Goal: Navigation & Orientation: Find specific page/section

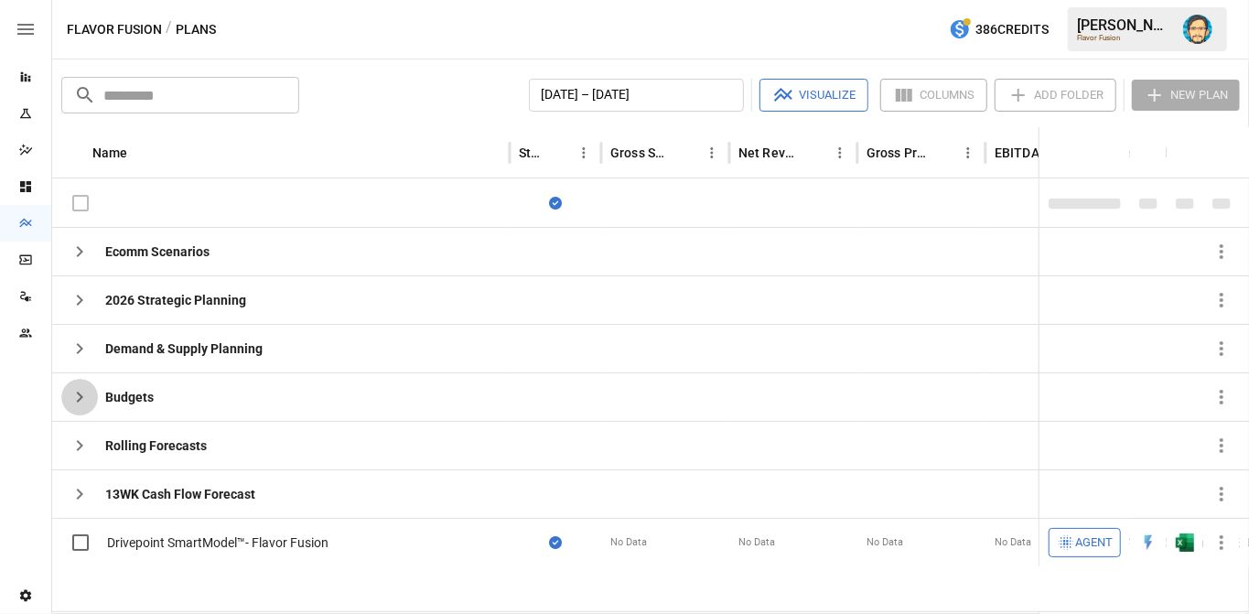
click at [69, 395] on icon "button" at bounding box center [80, 397] width 22 height 22
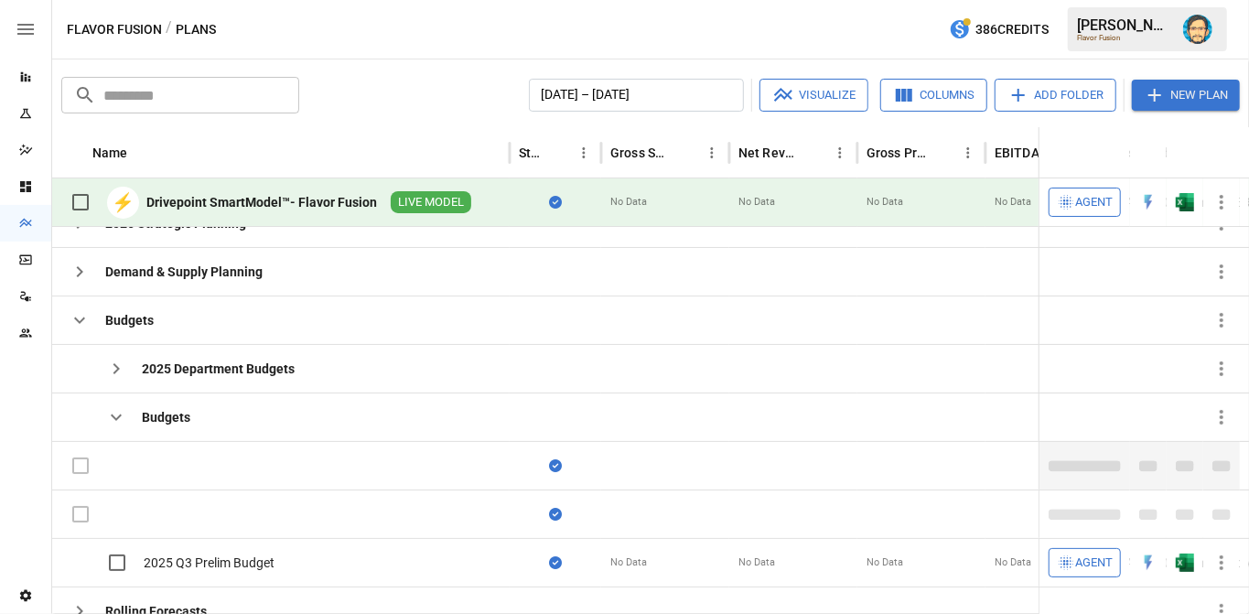
scroll to position [39, 0]
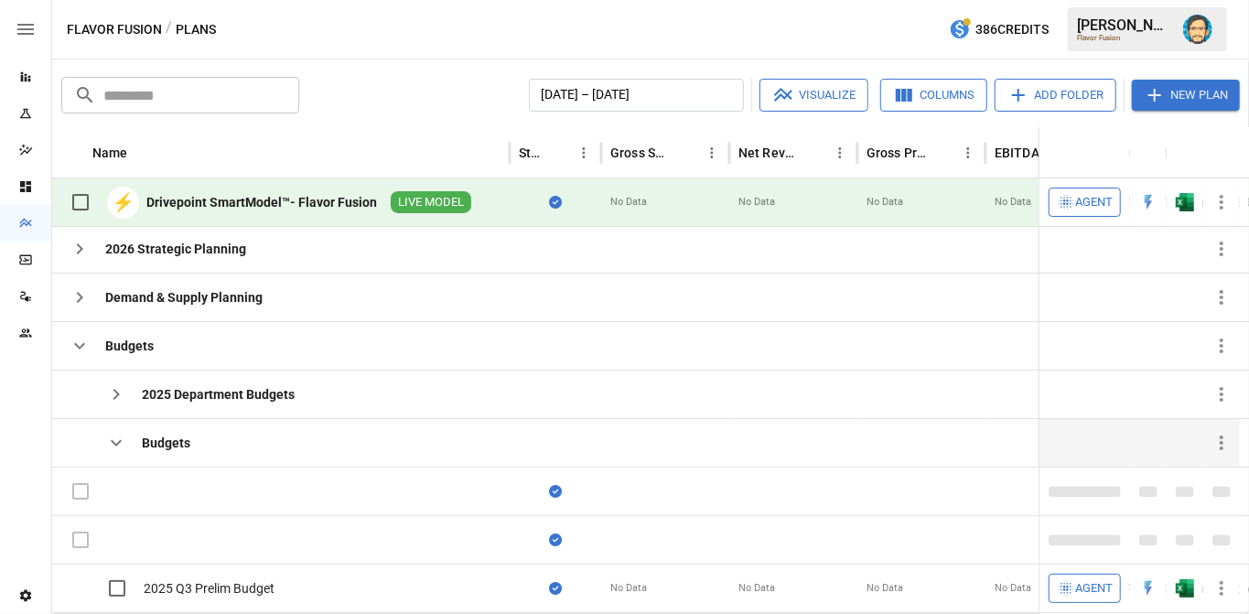
click at [111, 436] on icon "button" at bounding box center [116, 443] width 22 height 22
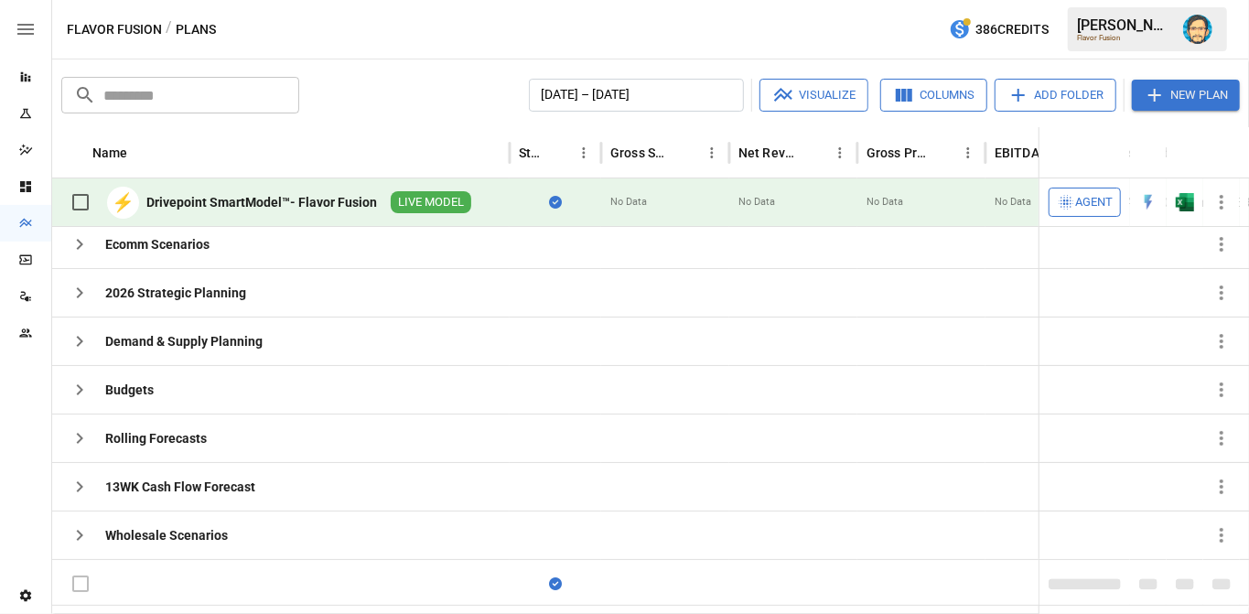
scroll to position [0, 0]
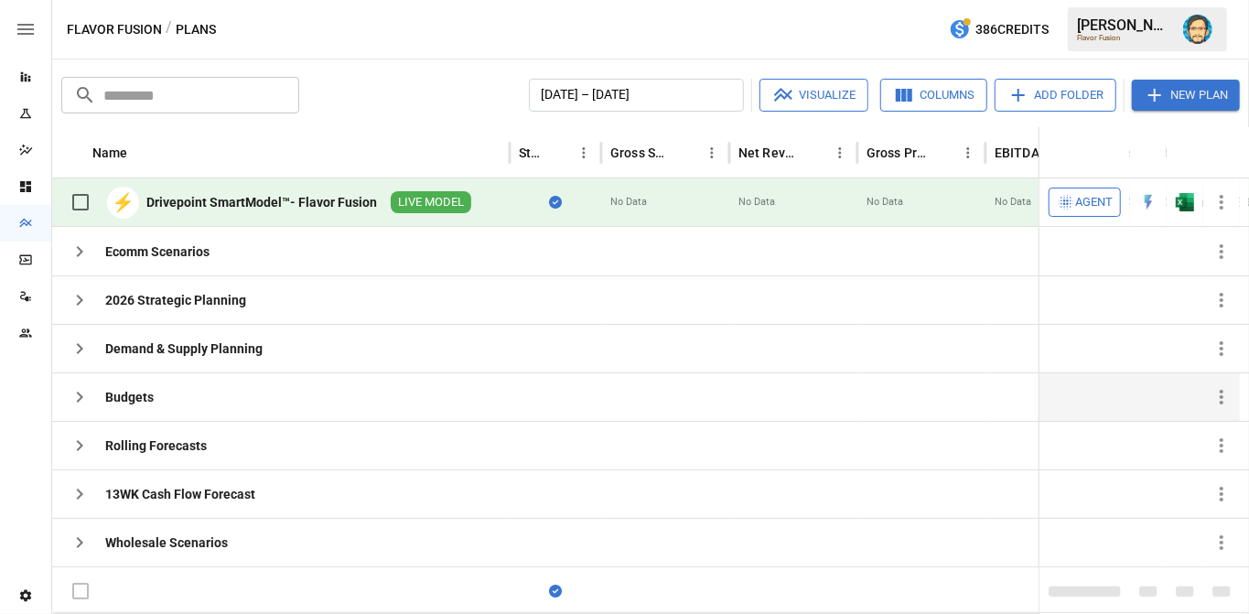
click at [70, 398] on icon "button" at bounding box center [80, 397] width 22 height 22
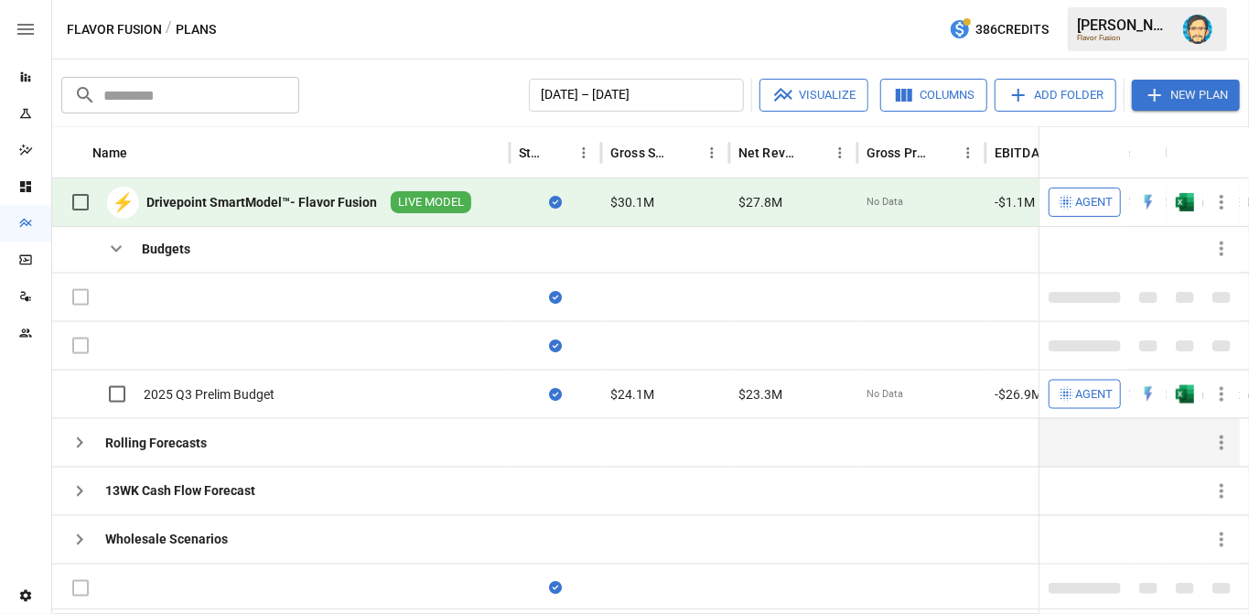
scroll to position [191, 0]
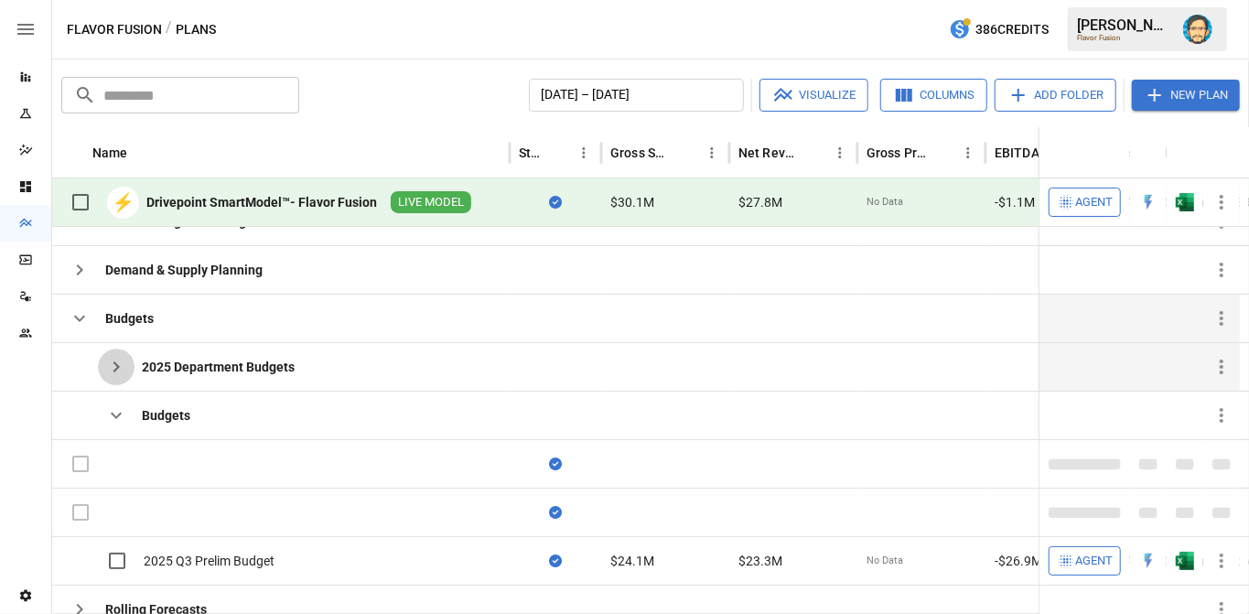
click at [115, 359] on icon "button" at bounding box center [116, 367] width 22 height 22
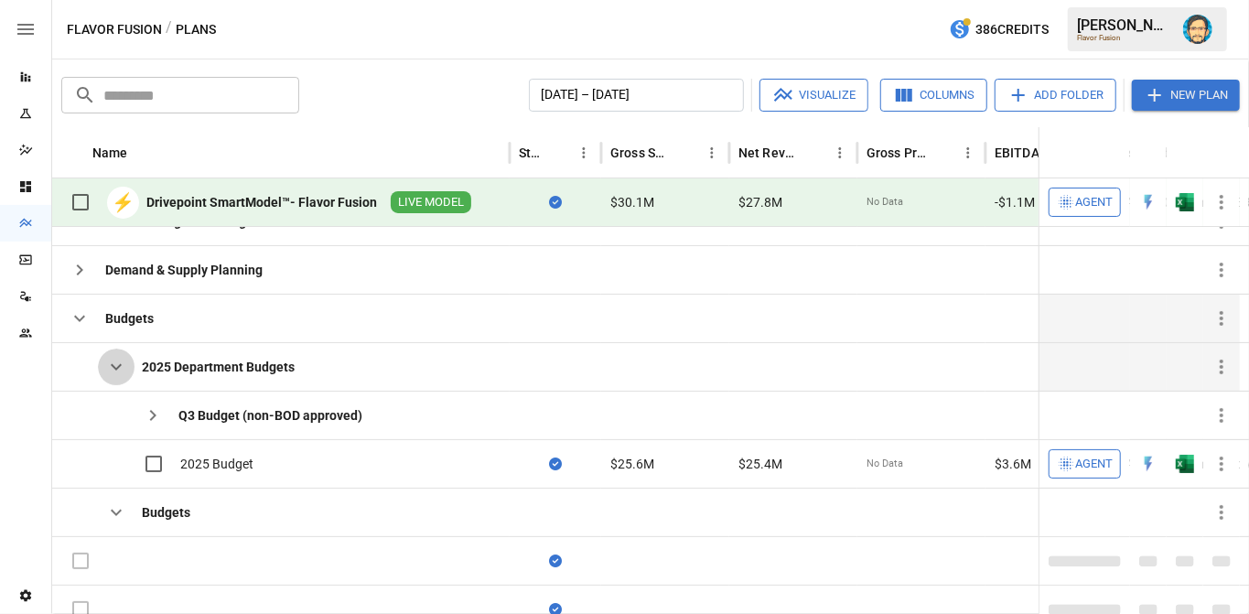
click at [115, 359] on icon "button" at bounding box center [116, 367] width 22 height 22
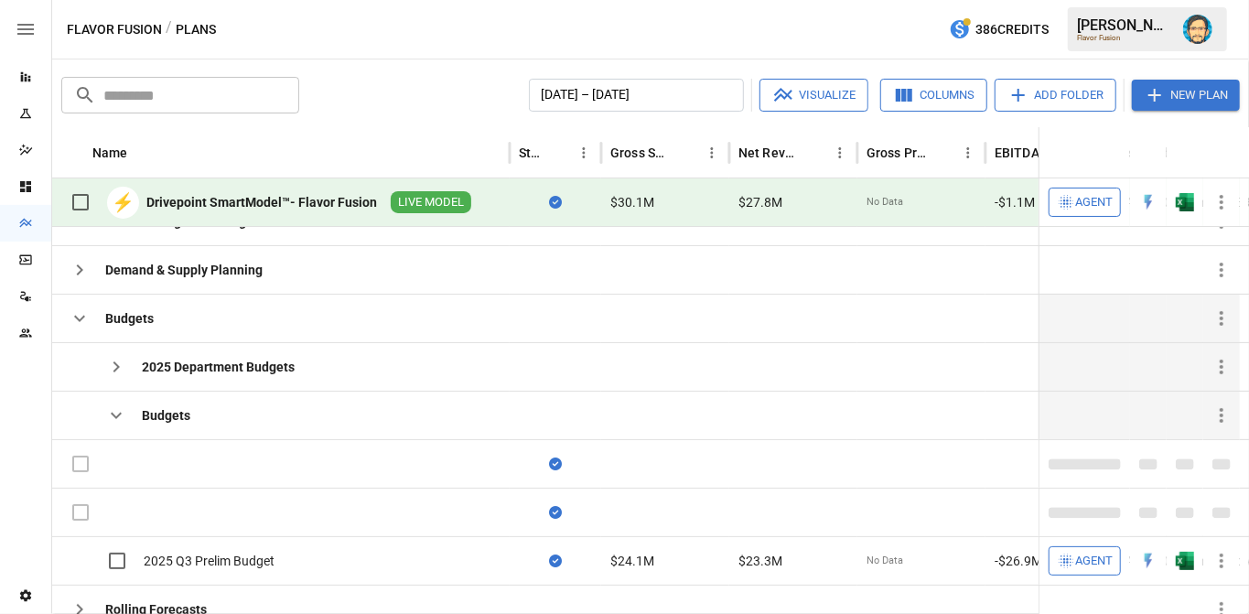
click at [117, 409] on icon "button" at bounding box center [116, 416] width 22 height 22
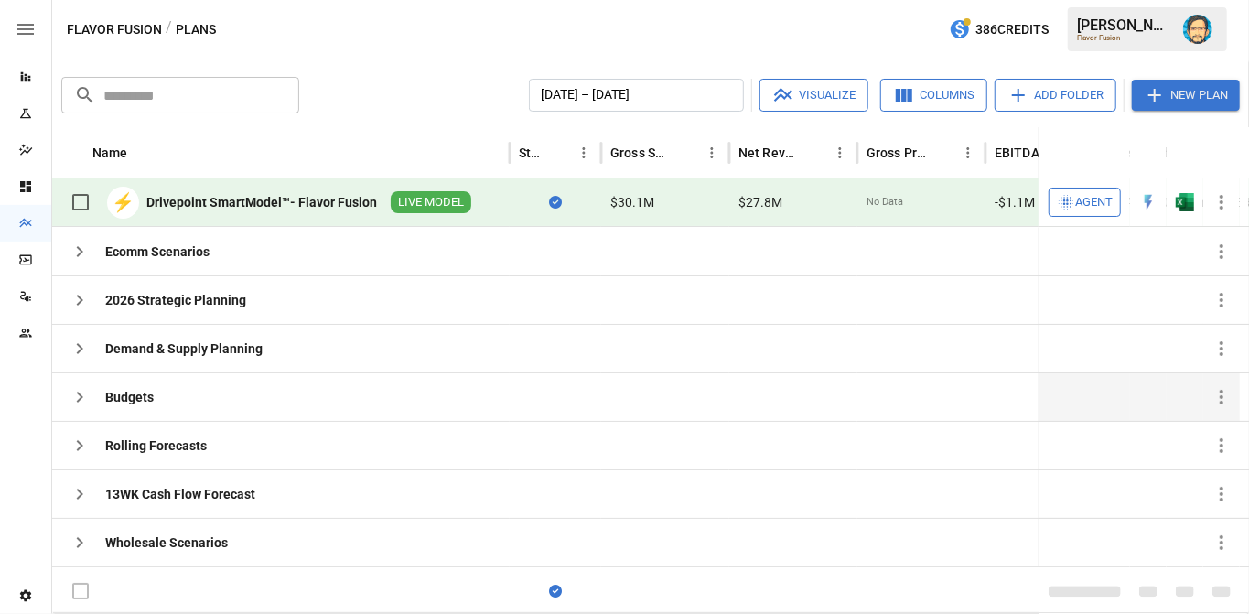
click at [72, 392] on icon "button" at bounding box center [80, 397] width 22 height 22
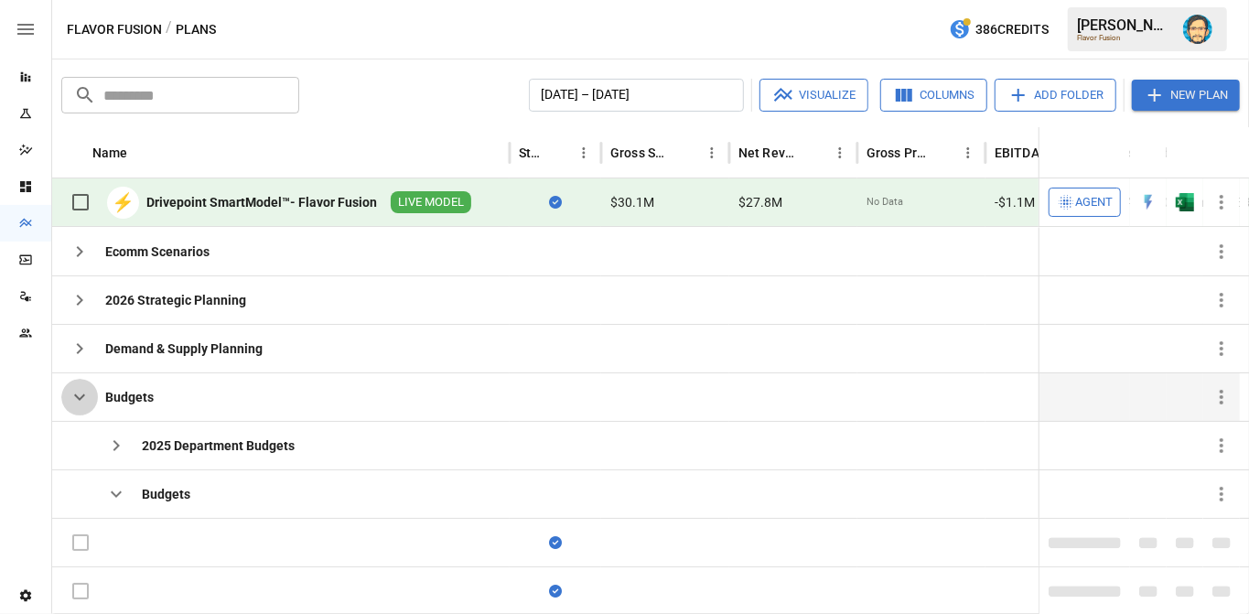
click at [81, 390] on icon "button" at bounding box center [80, 397] width 22 height 22
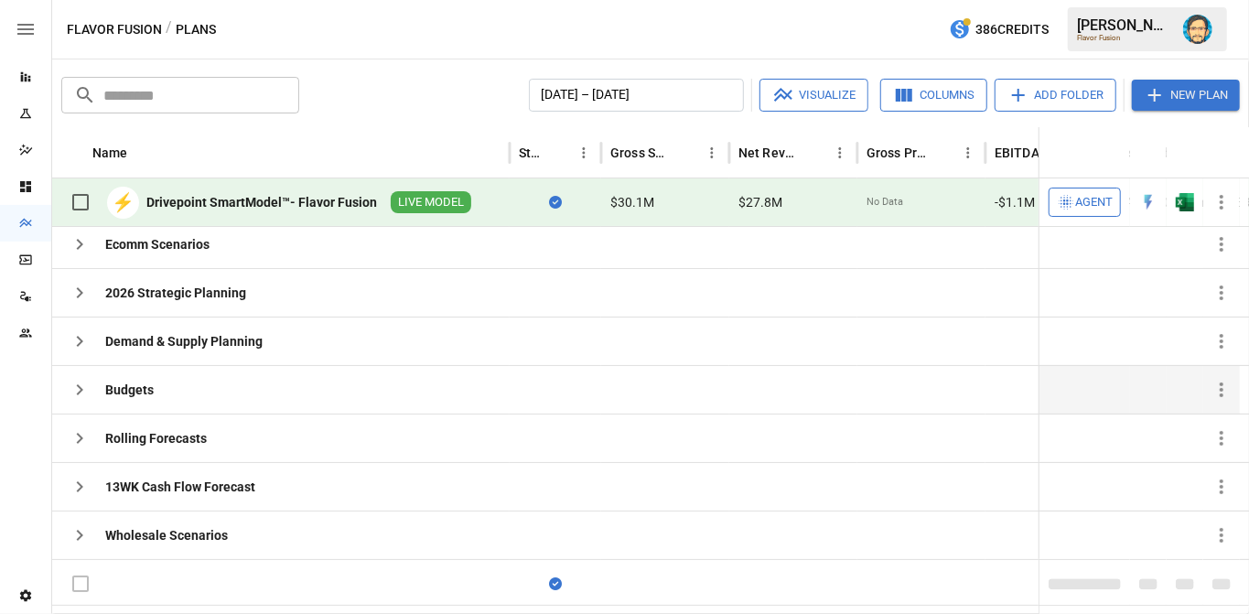
click at [91, 383] on button "button" at bounding box center [79, 390] width 37 height 37
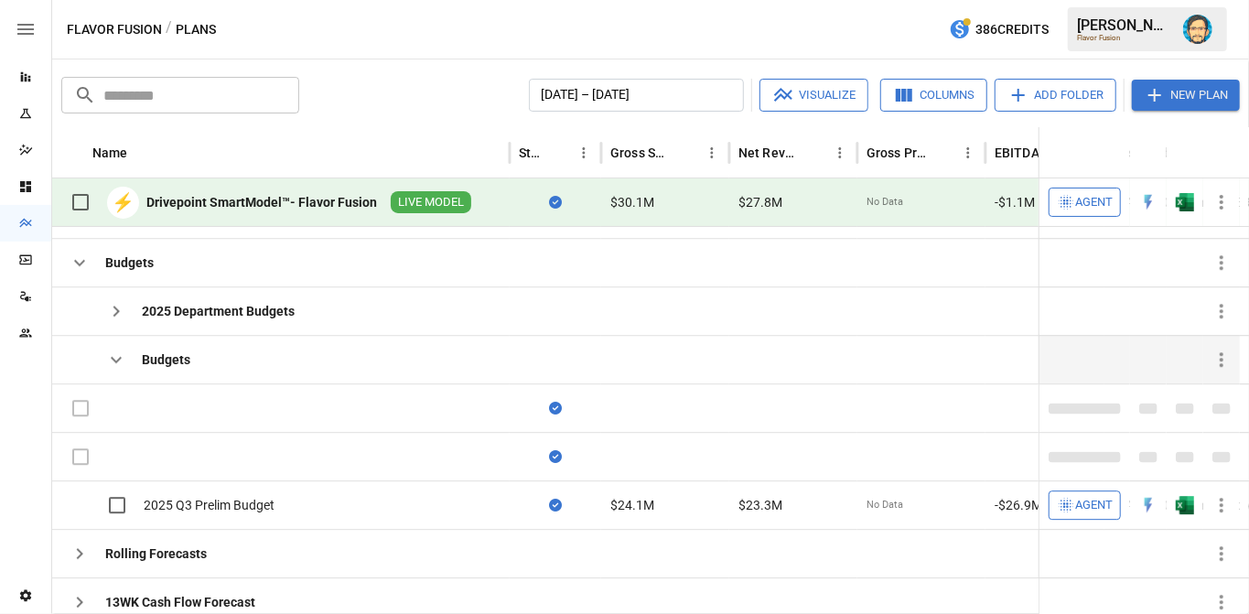
click at [113, 358] on icon "button" at bounding box center [116, 360] width 22 height 22
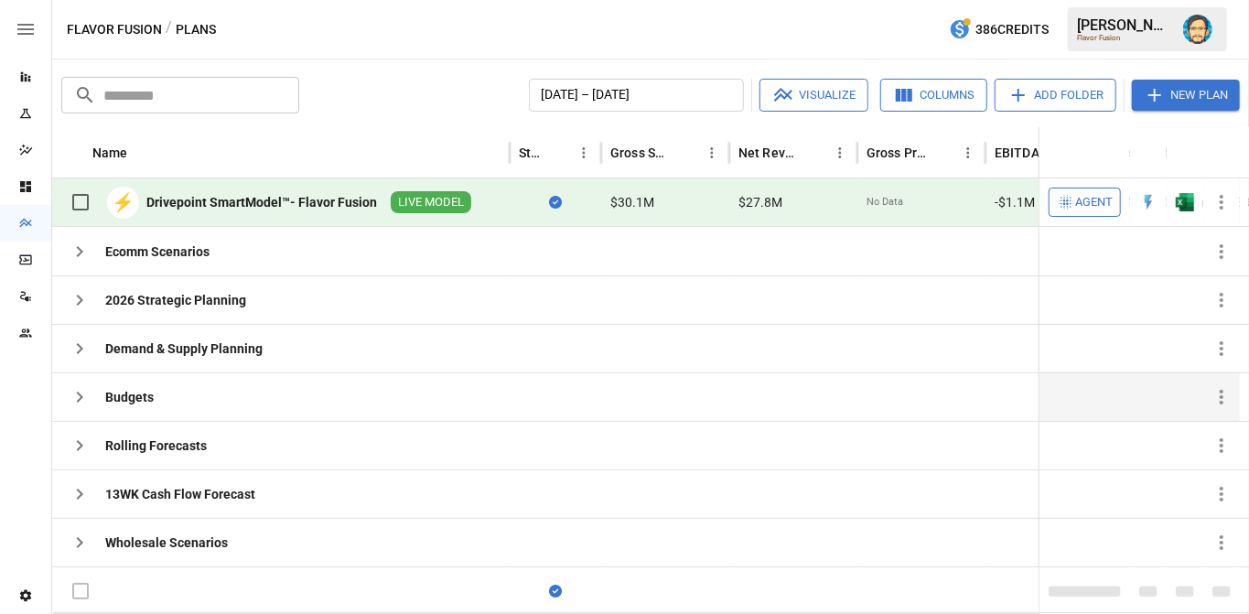
click at [77, 395] on icon "button" at bounding box center [80, 397] width 22 height 22
